Goal: Transaction & Acquisition: Book appointment/travel/reservation

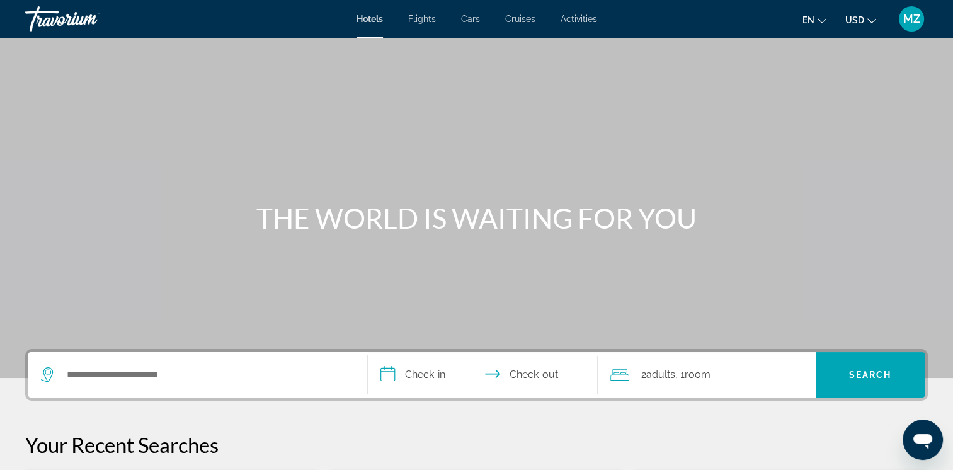
click at [879, 18] on ul "en English Español Français Italiano Português русский USD USD ($) MXN (Mex$) C…" at bounding box center [848, 19] width 93 height 20
click at [873, 18] on icon "Change currency" at bounding box center [871, 20] width 9 height 9
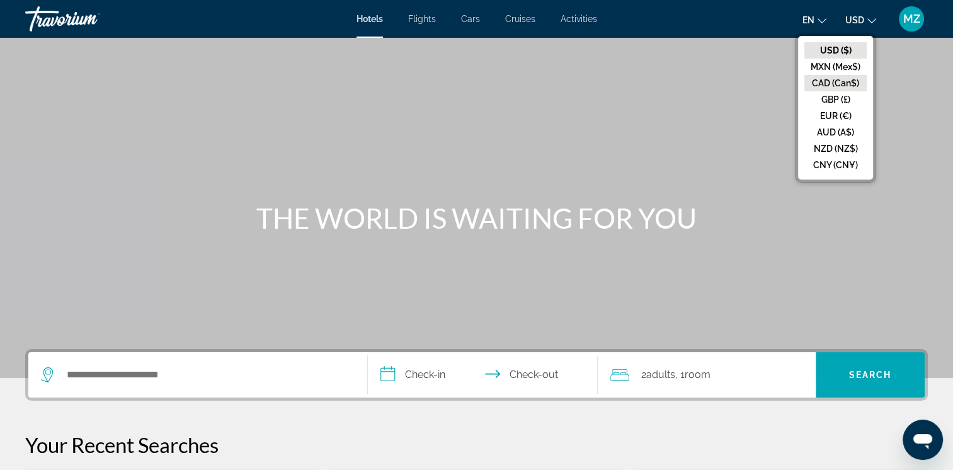
click at [834, 78] on button "CAD (Can$)" at bounding box center [835, 83] width 62 height 16
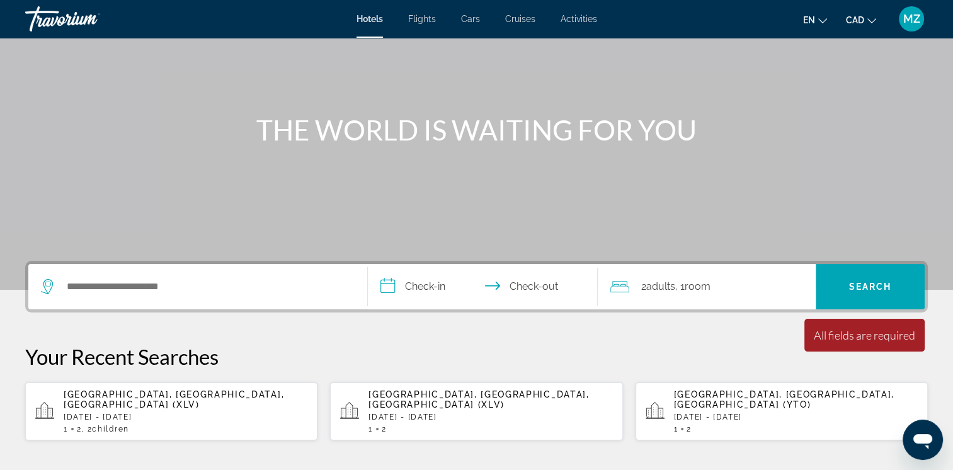
scroll to position [252, 0]
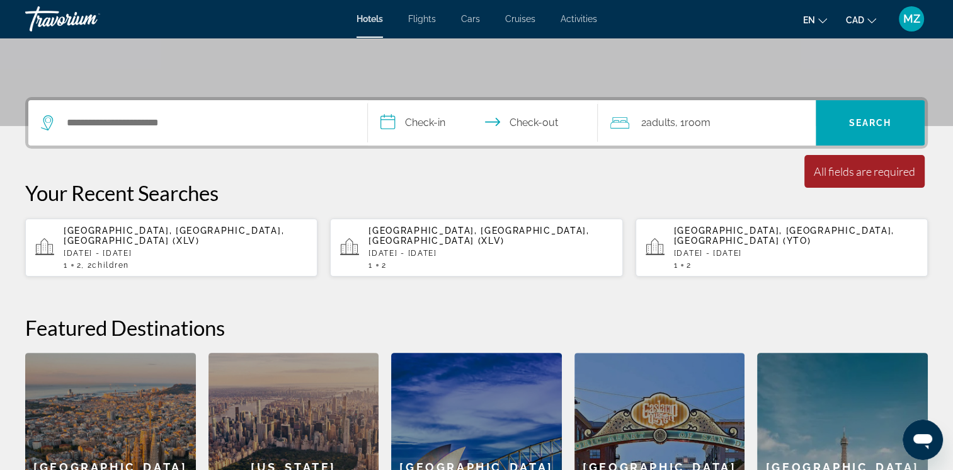
click at [178, 249] on p "[DATE] - [DATE]" at bounding box center [186, 253] width 244 height 9
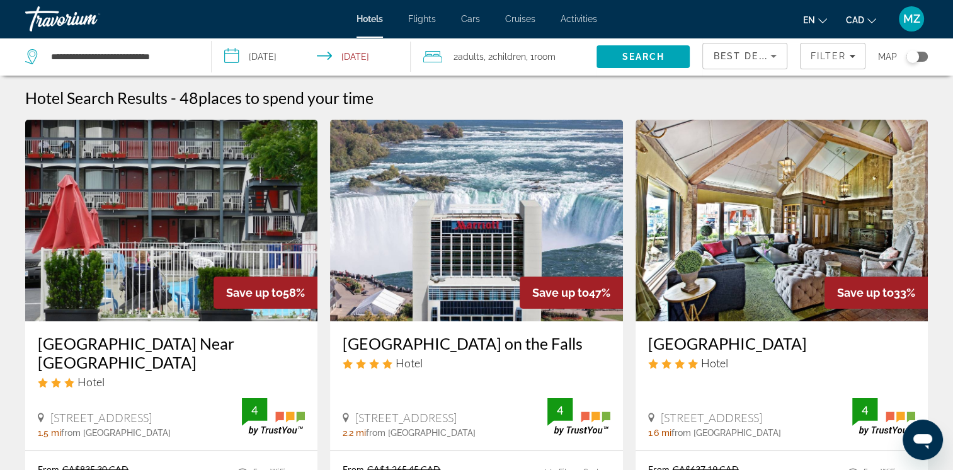
click at [772, 59] on icon "Sort by" at bounding box center [773, 55] width 15 height 15
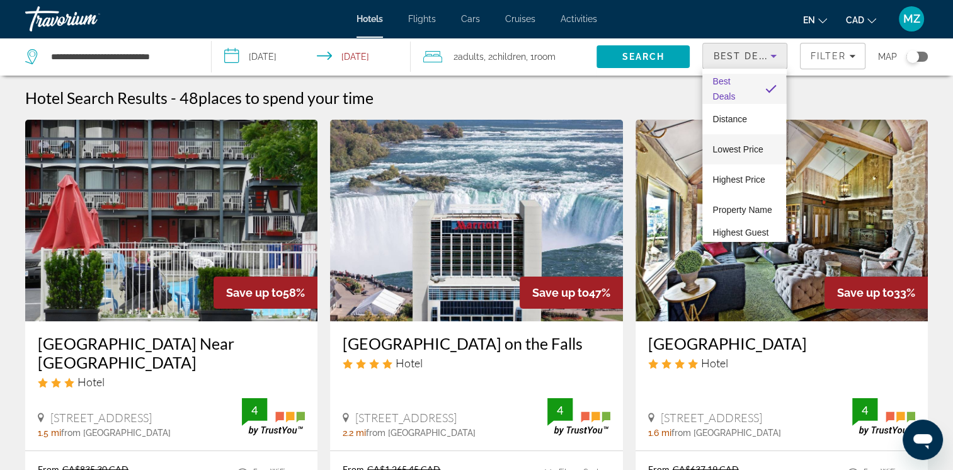
click at [743, 147] on span "Lowest Price" at bounding box center [737, 149] width 50 height 10
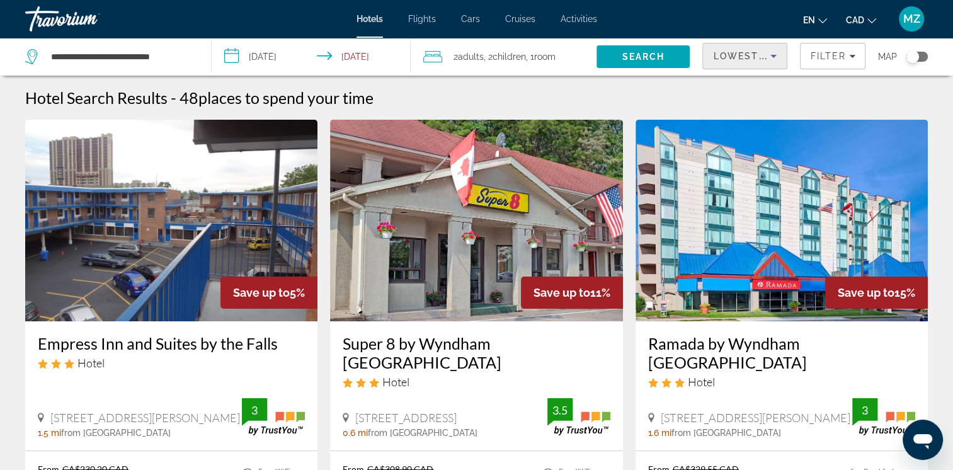
click at [526, 57] on span "Children" at bounding box center [508, 57] width 33 height 10
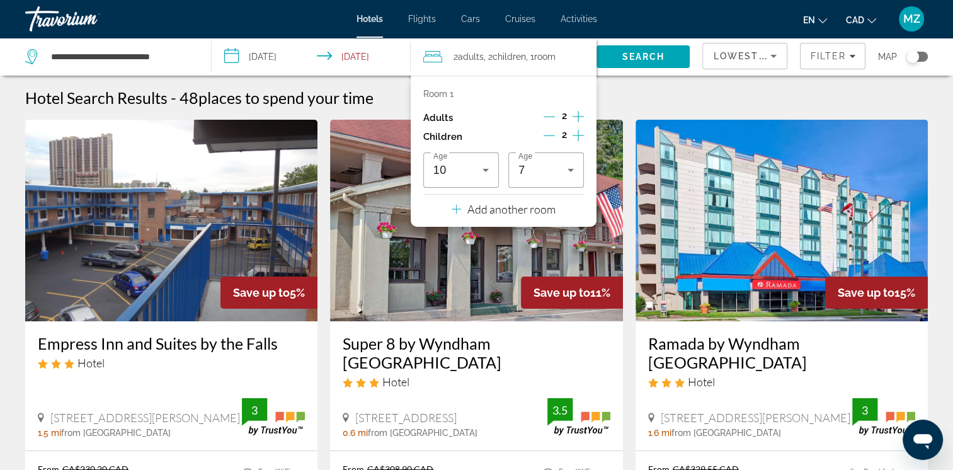
click at [550, 137] on icon "Decrement children" at bounding box center [548, 135] width 11 height 11
click at [550, 137] on icon "Decrement children" at bounding box center [549, 135] width 11 height 11
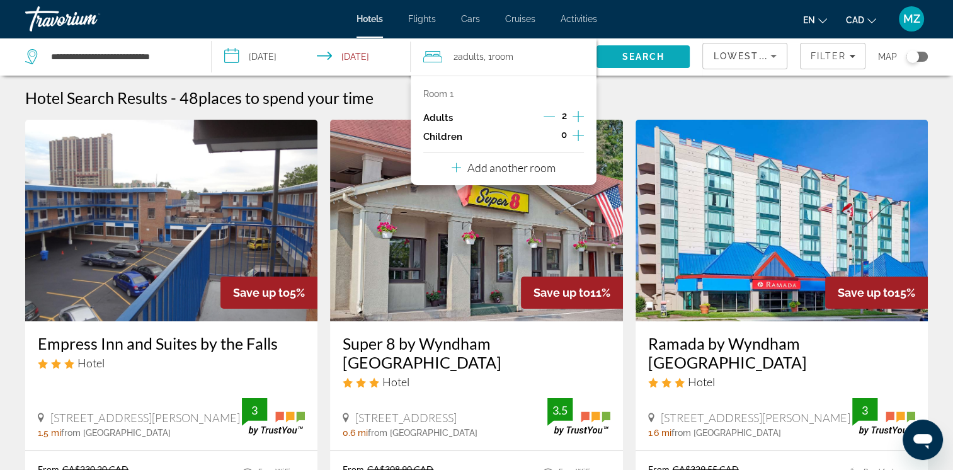
click at [655, 55] on span "Search" at bounding box center [643, 57] width 43 height 10
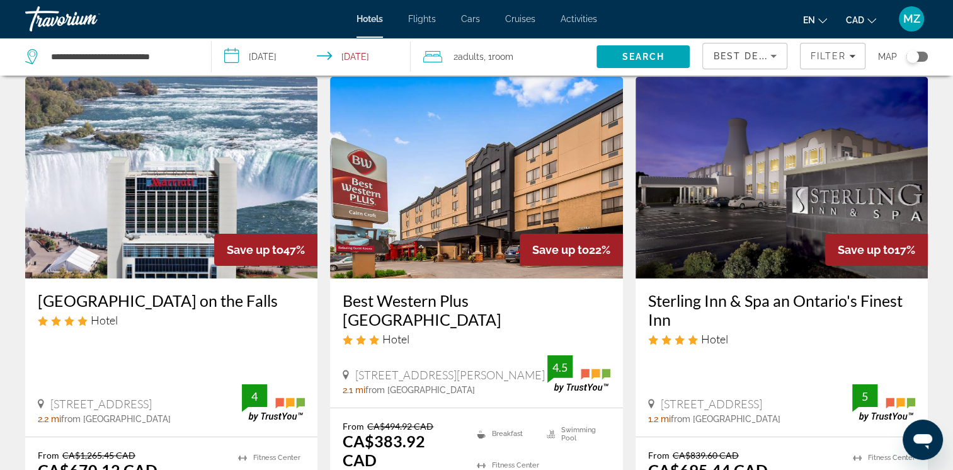
scroll to position [63, 0]
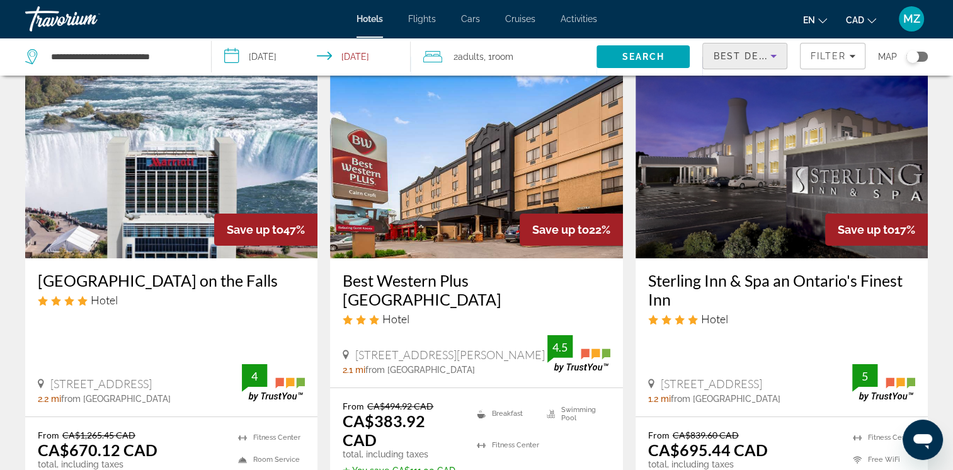
click at [772, 57] on icon "Sort by" at bounding box center [773, 55] width 15 height 15
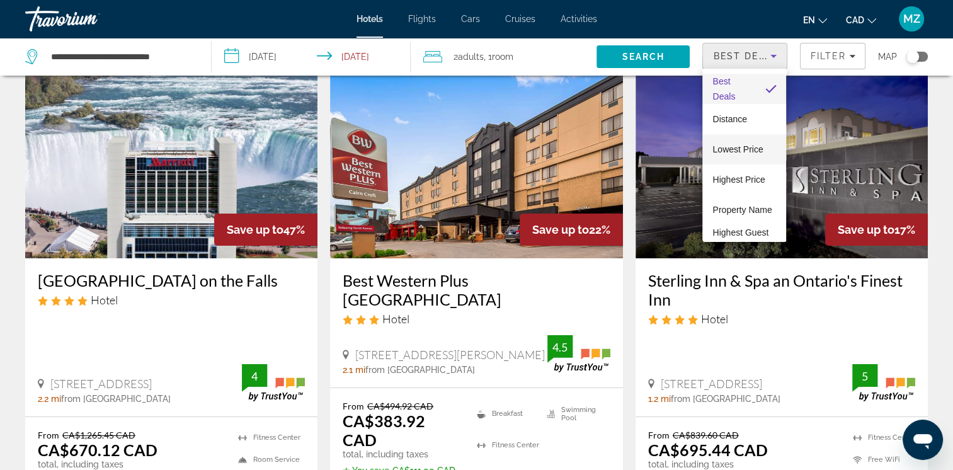
click at [748, 150] on span "Lowest Price" at bounding box center [737, 149] width 50 height 10
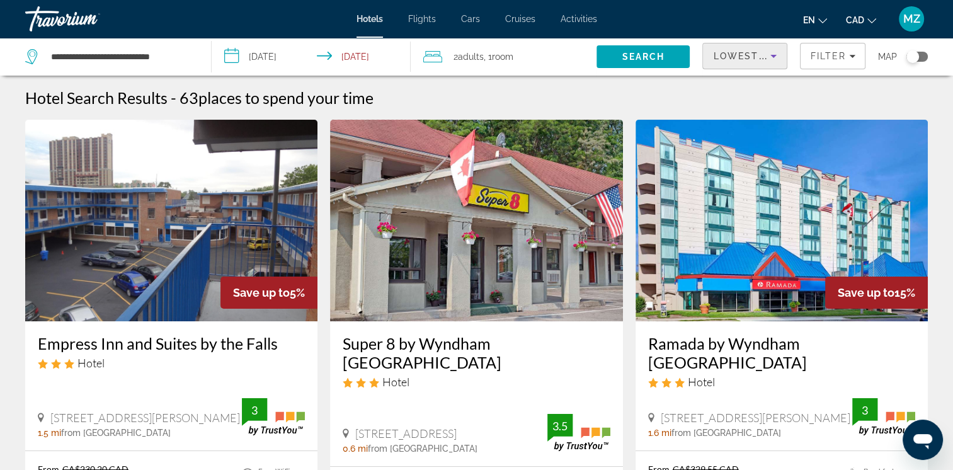
click at [864, 19] on button "CAD USD ($) MXN (Mex$) CAD (Can$) GBP (£) EUR (€) AUD (A$) NZD (NZ$) CNY (CN¥)" at bounding box center [860, 20] width 30 height 18
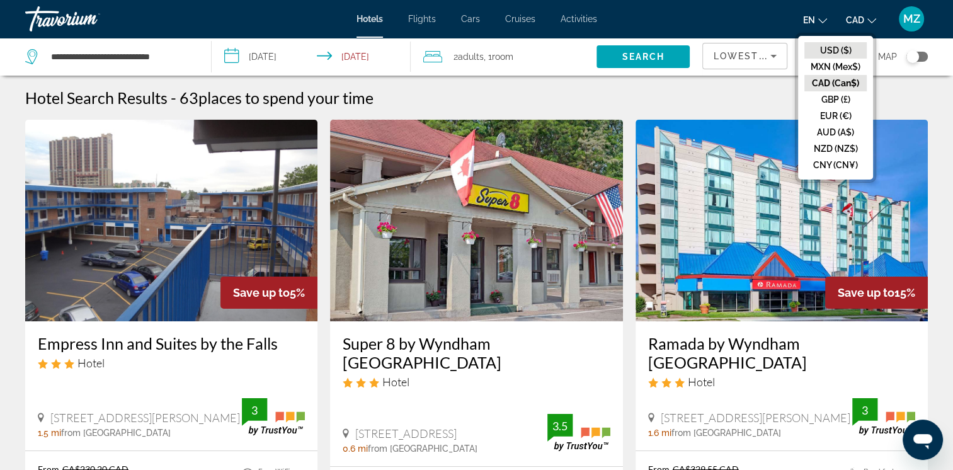
click at [839, 51] on button "USD ($)" at bounding box center [835, 50] width 62 height 16
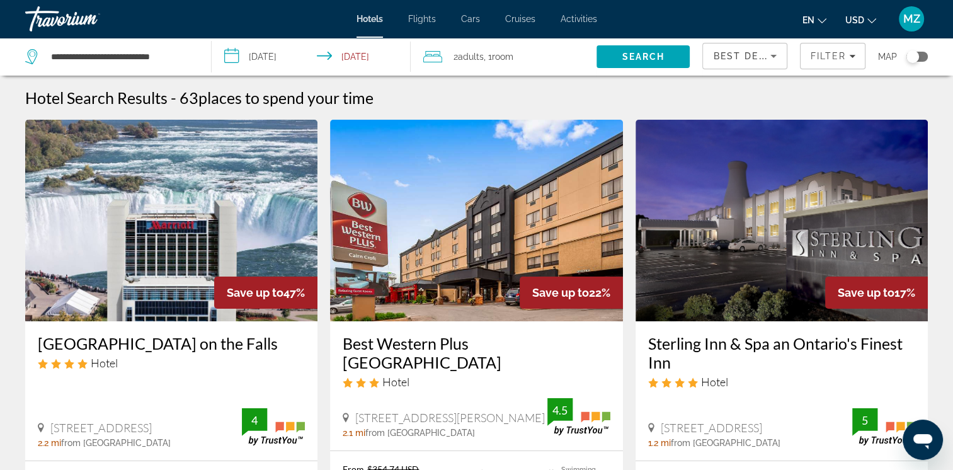
click at [754, 55] on span "Best Deals" at bounding box center [745, 56] width 65 height 10
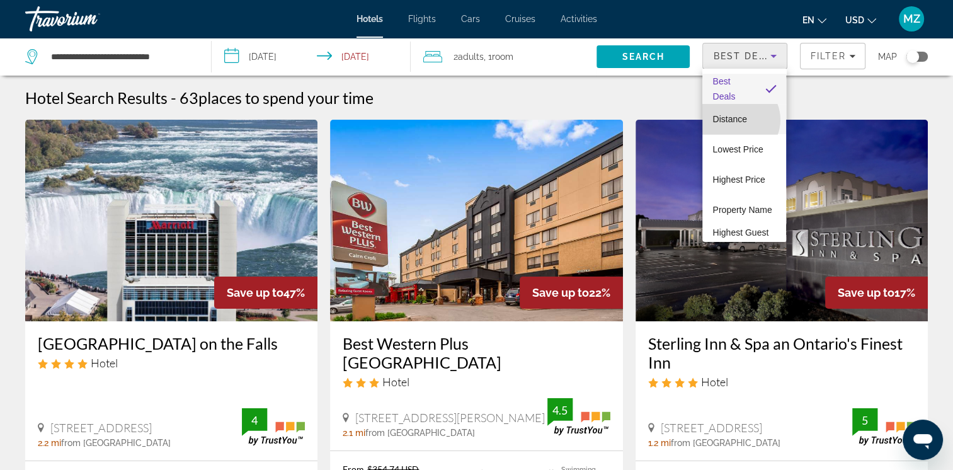
click at [737, 120] on span "Distance" at bounding box center [729, 119] width 34 height 10
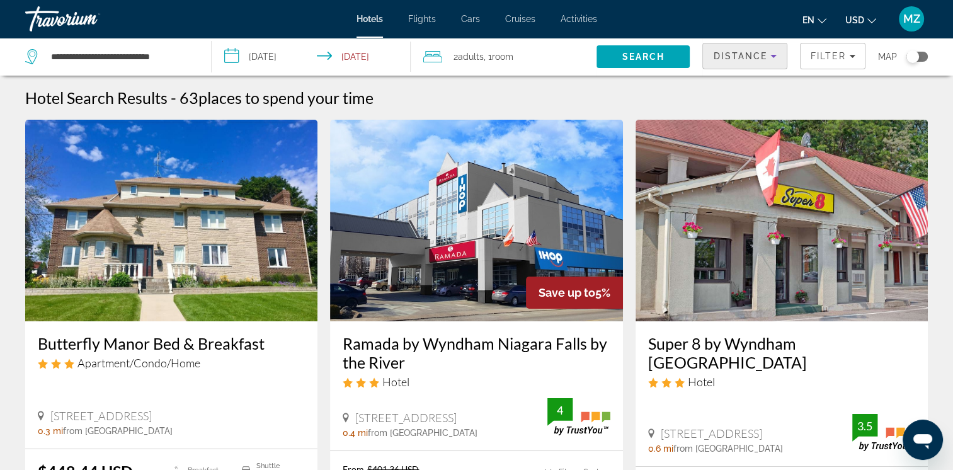
click at [774, 57] on icon "Sort by" at bounding box center [773, 55] width 15 height 15
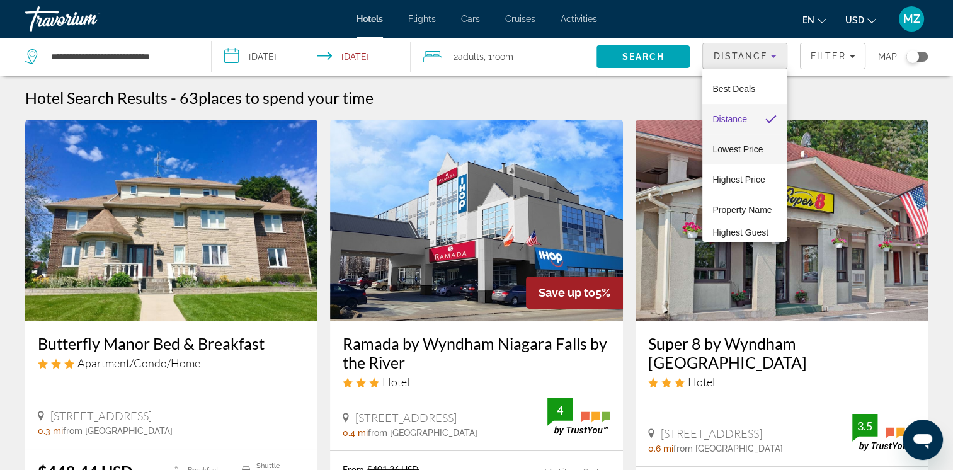
click at [732, 147] on span "Lowest Price" at bounding box center [737, 149] width 50 height 10
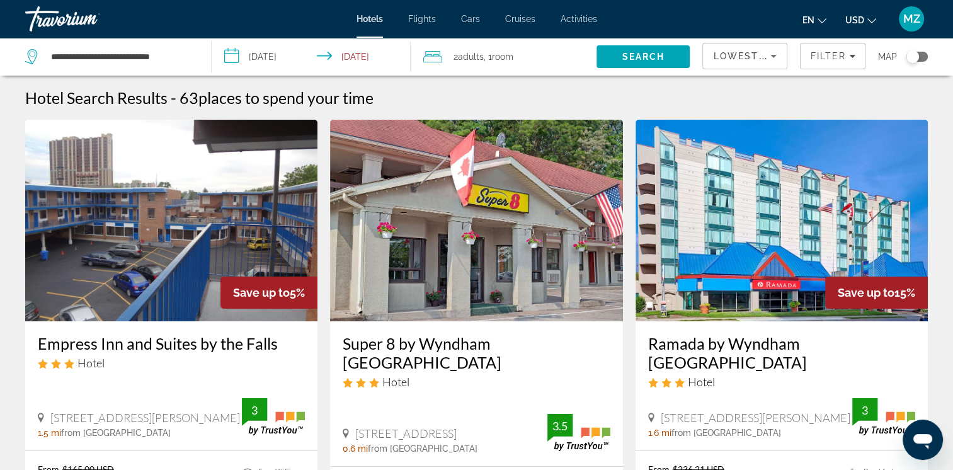
click at [866, 23] on button "USD USD ($) MXN (Mex$) CAD (Can$) GBP (£) EUR (€) AUD (A$) NZD (NZ$) CNY (CN¥)" at bounding box center [860, 20] width 31 height 18
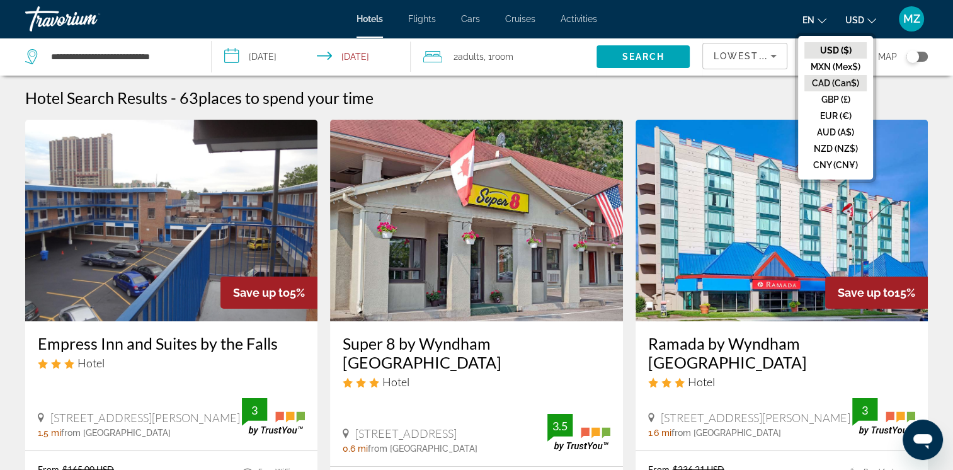
click at [837, 85] on button "CAD (Can$)" at bounding box center [835, 83] width 62 height 16
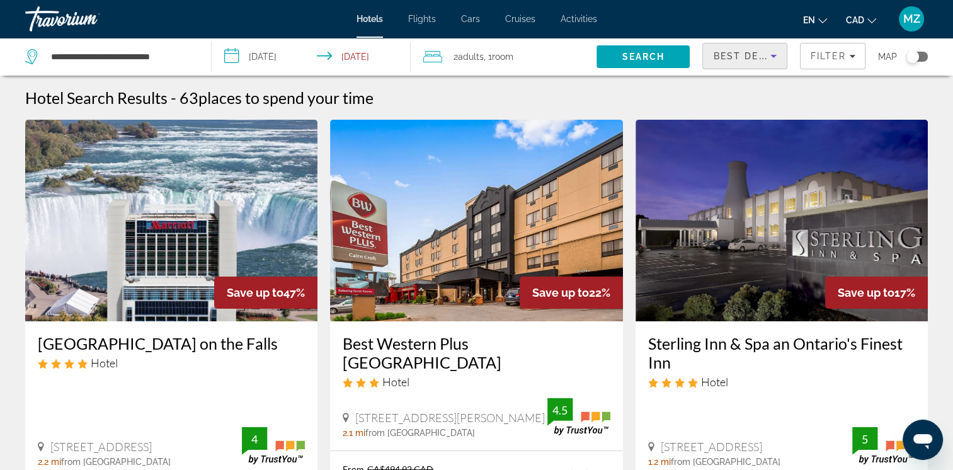
click at [774, 59] on icon "Sort by" at bounding box center [773, 55] width 15 height 15
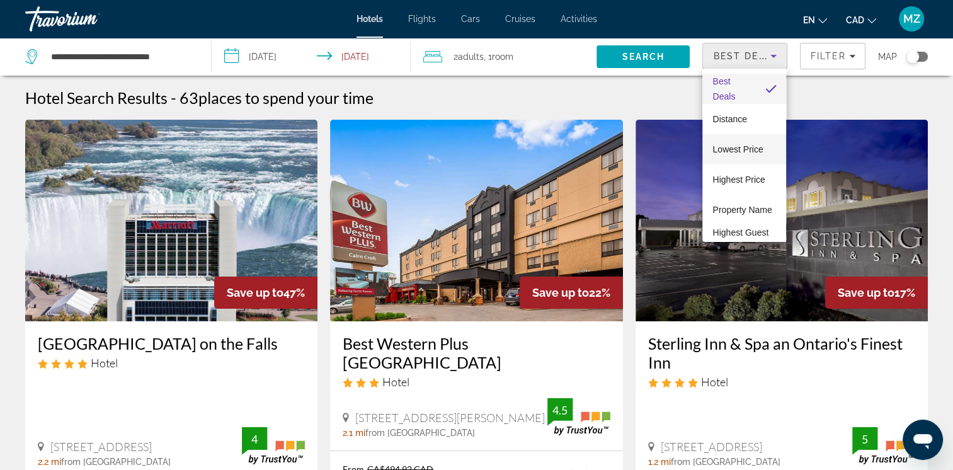
click at [740, 149] on span "Lowest Price" at bounding box center [737, 149] width 50 height 10
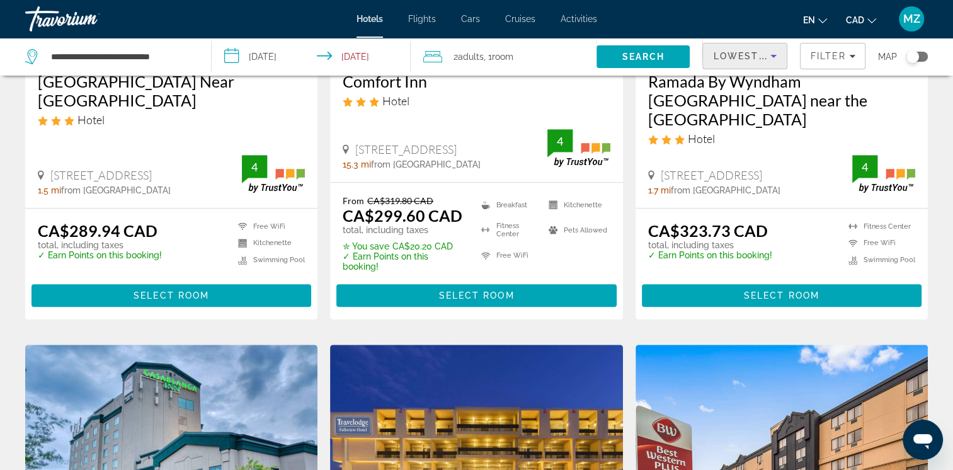
scroll to position [630, 0]
